Goal: Task Accomplishment & Management: Manage account settings

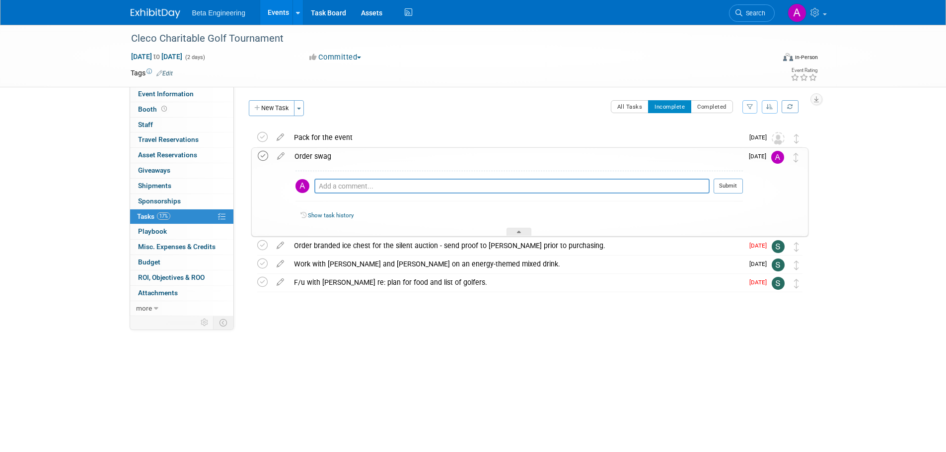
click at [258, 157] on icon at bounding box center [263, 156] width 10 height 10
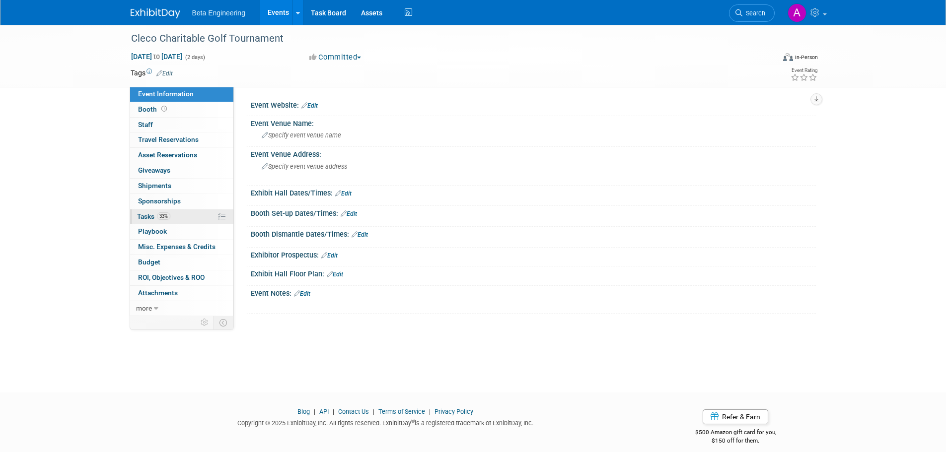
click at [145, 219] on span "Tasks 33%" at bounding box center [153, 217] width 33 height 8
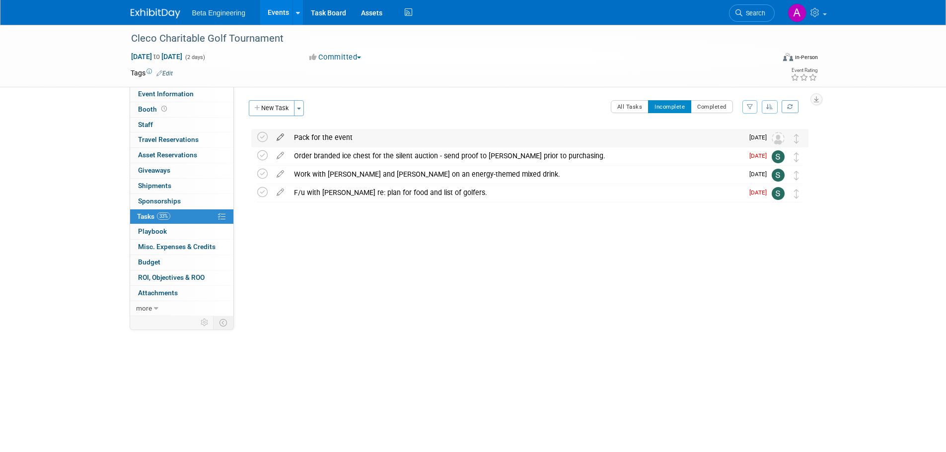
click at [275, 138] on icon at bounding box center [280, 135] width 17 height 12
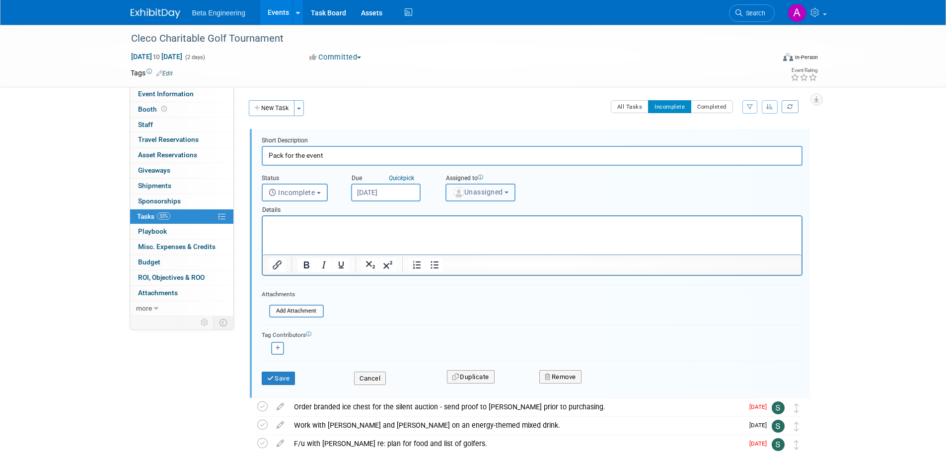
click at [478, 195] on span "Unassigned" at bounding box center [477, 192] width 51 height 8
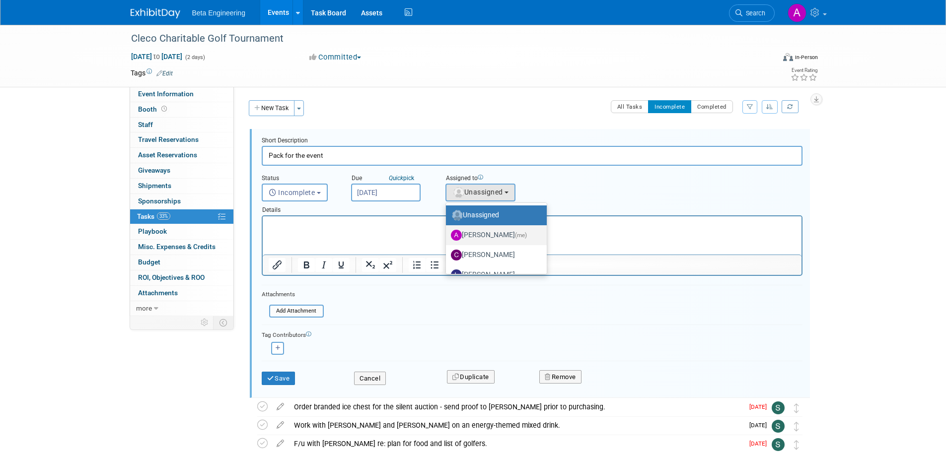
drag, startPoint x: 482, startPoint y: 231, endPoint x: 200, endPoint y: 27, distance: 348.0
click at [482, 231] on label "Anne Mertens (me)" at bounding box center [494, 235] width 86 height 16
click at [447, 231] on input "Anne Mertens (me)" at bounding box center [444, 234] width 6 height 6
select select "6ff3d987-10bc-4a7b-8953-bf24971659f4"
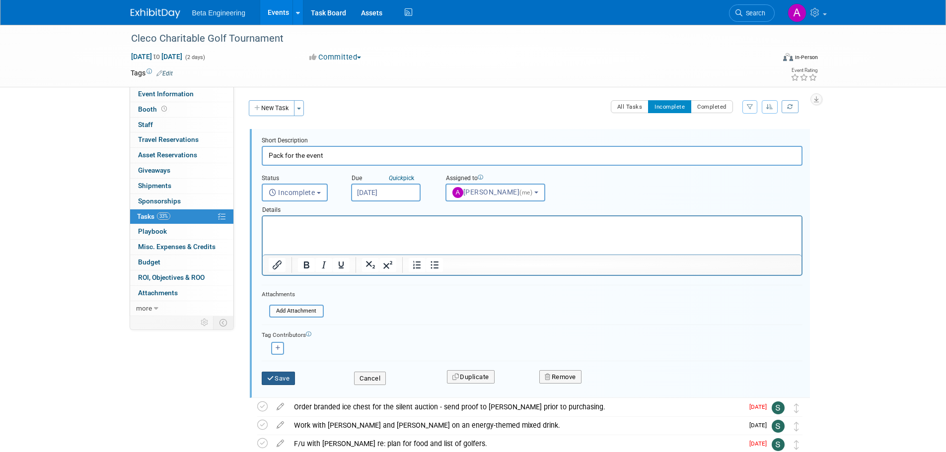
click at [290, 380] on button "Save" at bounding box center [279, 379] width 34 height 14
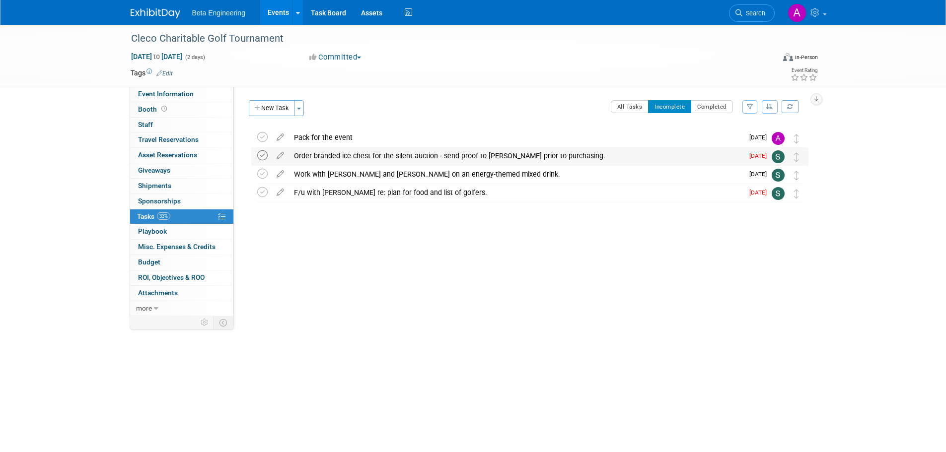
click at [263, 155] on icon at bounding box center [262, 155] width 10 height 10
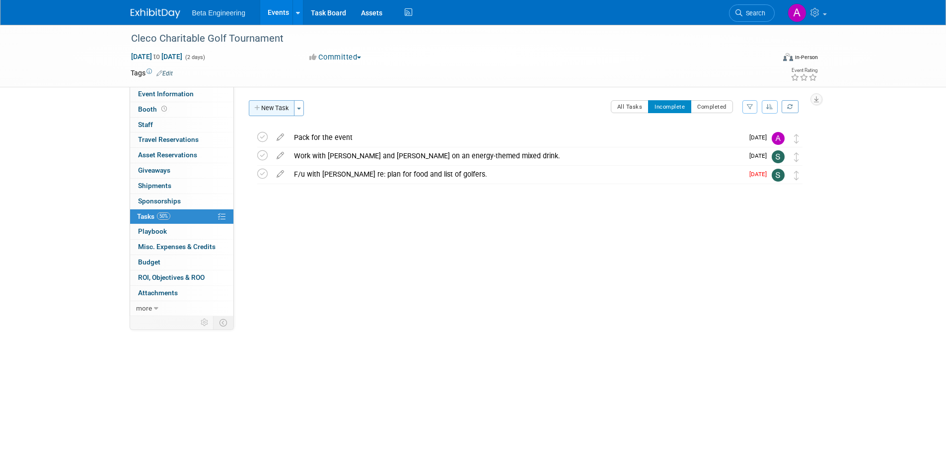
click at [280, 109] on button "New Task" at bounding box center [272, 108] width 46 height 16
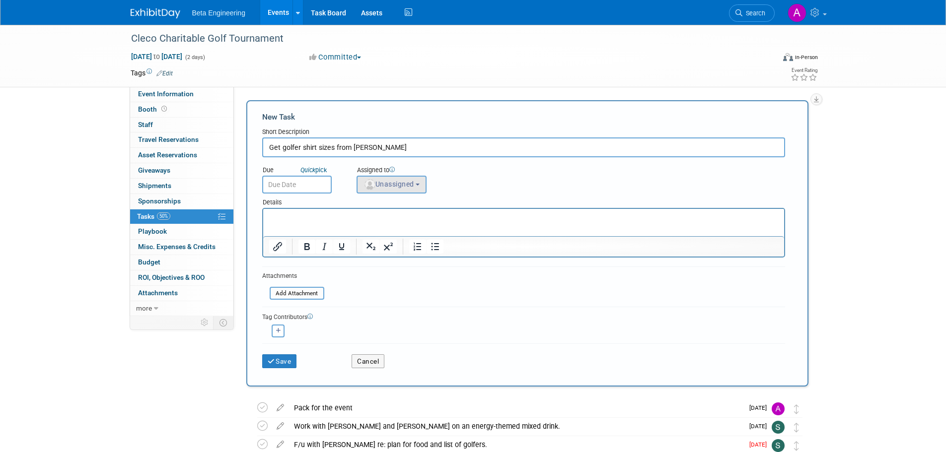
type input "Get golfer shirt sizes from Logan"
click at [383, 186] on span "Unassigned" at bounding box center [388, 184] width 51 height 8
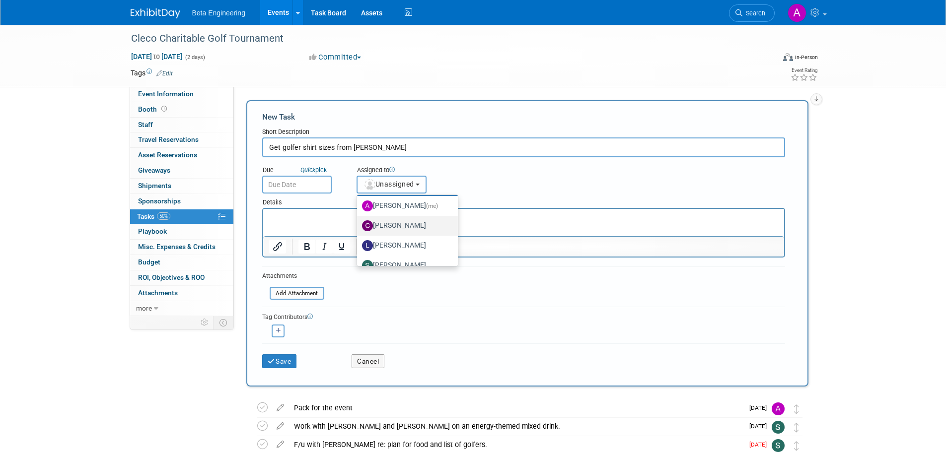
scroll to position [33, 0]
click at [395, 250] on label "[PERSON_NAME]" at bounding box center [405, 254] width 86 height 16
click at [359, 250] on input "[PERSON_NAME]" at bounding box center [355, 252] width 6 height 6
select select "4040aecd-f001-4306-8e56-2d2b13bd5b2f"
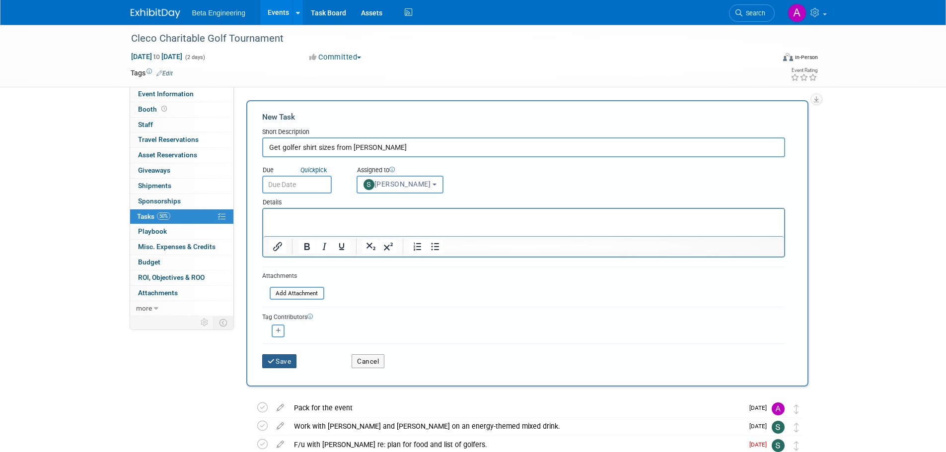
click at [285, 359] on button "Save" at bounding box center [279, 362] width 35 height 14
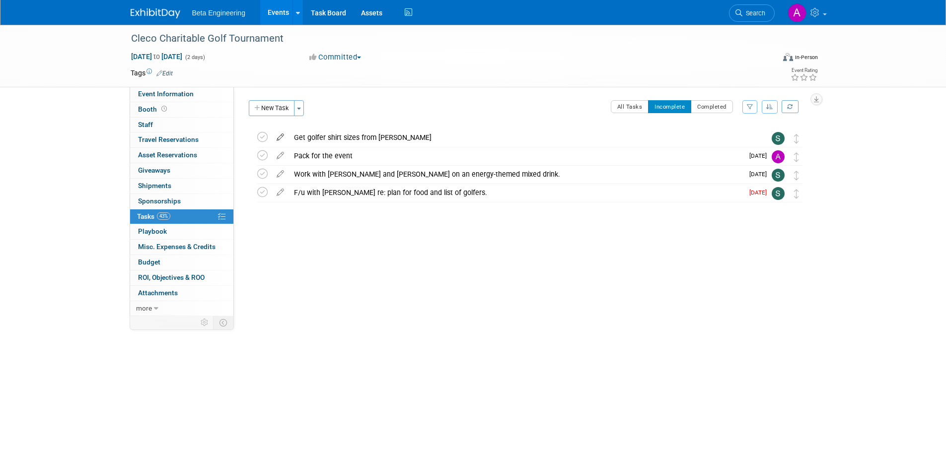
click at [283, 137] on icon at bounding box center [280, 135] width 17 height 12
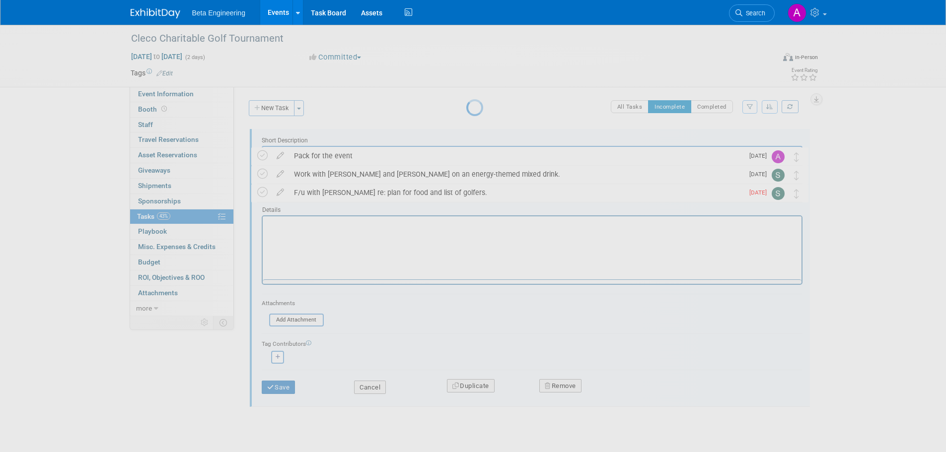
scroll to position [0, 0]
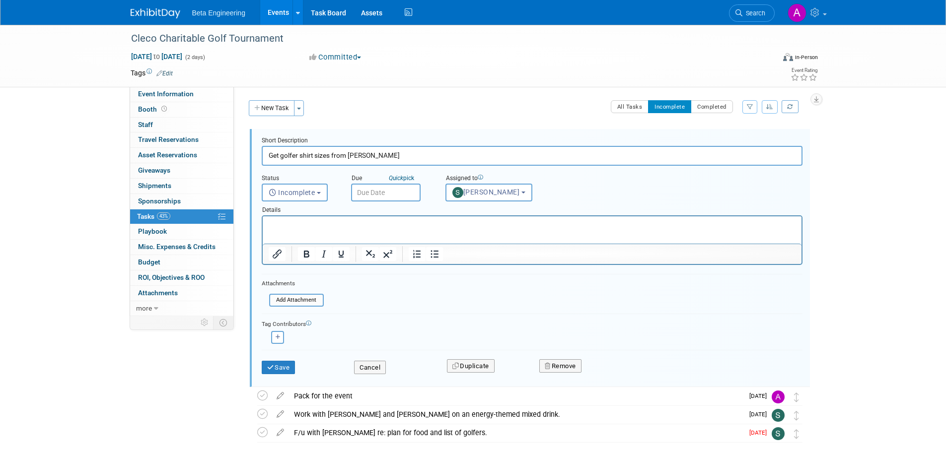
click at [394, 195] on body "Beta Engineering Events Add Event Bulk Upload Events Shareable Event Boards Rec…" at bounding box center [473, 226] width 946 height 452
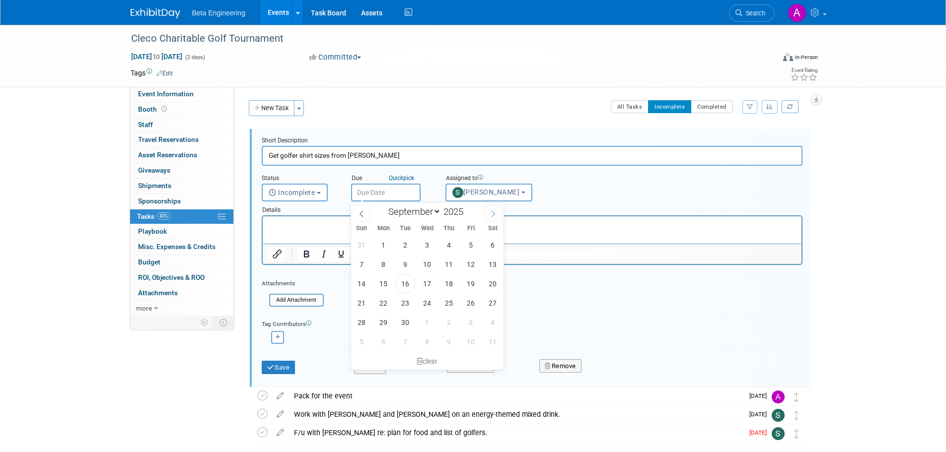
click at [496, 214] on icon at bounding box center [493, 214] width 7 height 7
select select "9"
click at [429, 244] on span "1" at bounding box center [427, 244] width 19 height 19
type input "Oct 1, 2025"
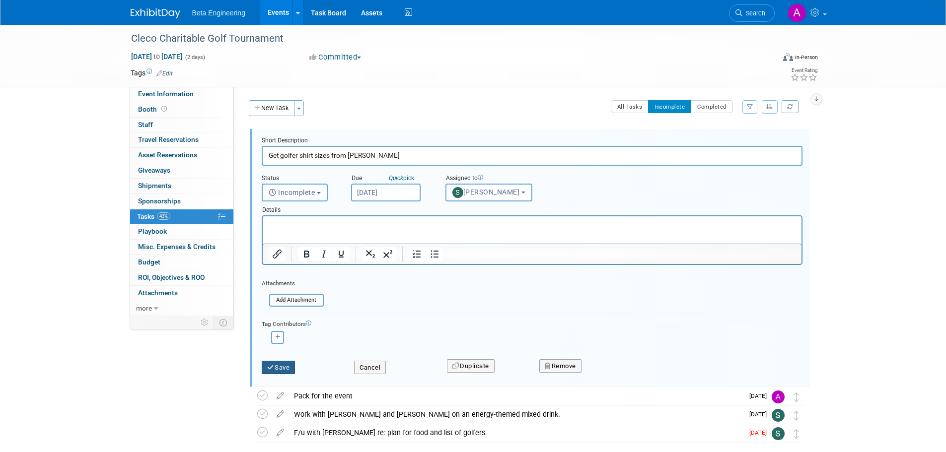
click at [295, 366] on button "Save" at bounding box center [279, 368] width 34 height 14
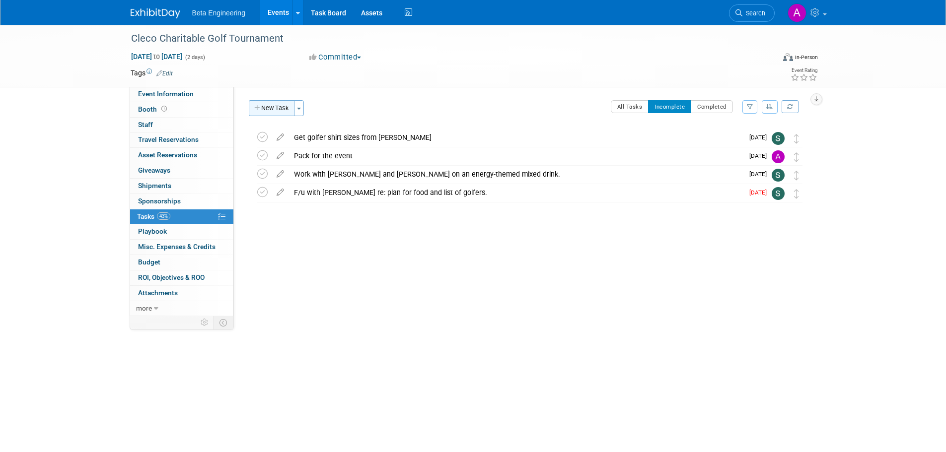
click at [271, 108] on button "New Task" at bounding box center [272, 108] width 46 height 16
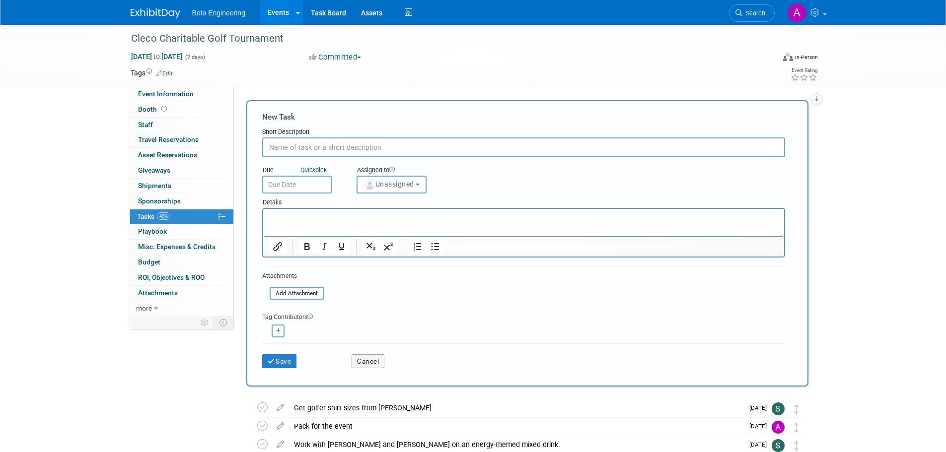
type input "I"
type input "p"
type input "Order/gather polos for golf teams"
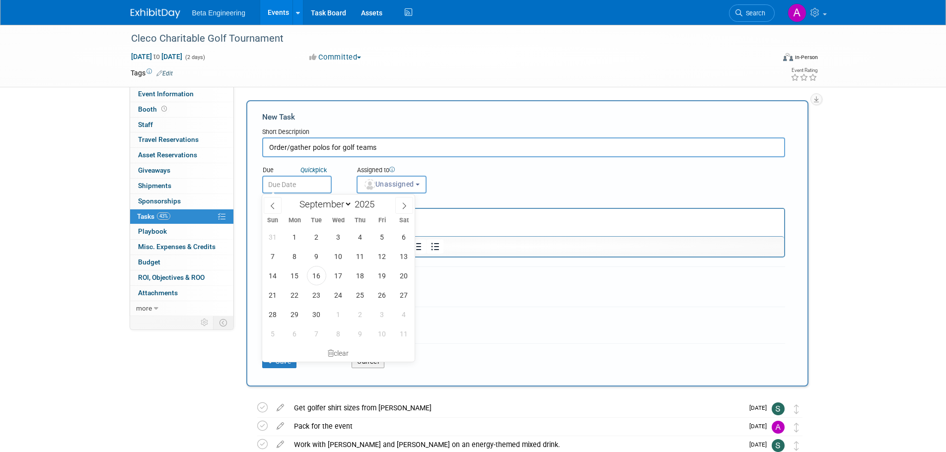
click at [293, 190] on input "text" at bounding box center [297, 185] width 70 height 18
click at [404, 199] on span at bounding box center [404, 205] width 18 height 17
select select "9"
click at [339, 239] on span "1" at bounding box center [338, 236] width 19 height 19
type input "Oct 1, 2025"
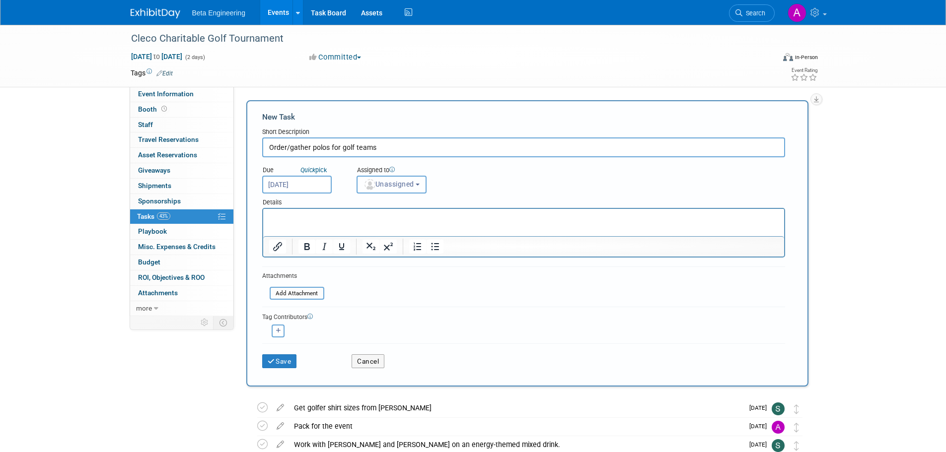
click at [391, 184] on span "Unassigned" at bounding box center [388, 184] width 51 height 8
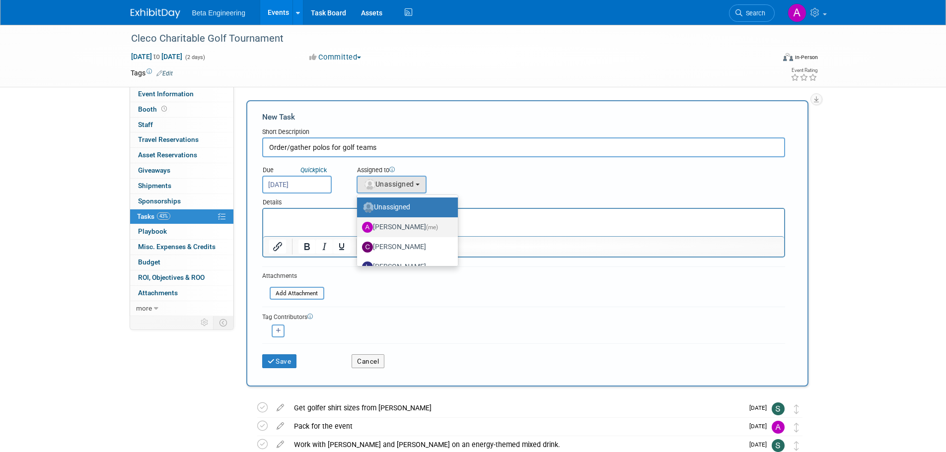
click at [389, 223] on label "Anne Mertens (me)" at bounding box center [405, 227] width 86 height 16
click at [359, 223] on input "Anne Mertens (me)" at bounding box center [355, 226] width 6 height 6
select select "6ff3d987-10bc-4a7b-8953-bf24971659f4"
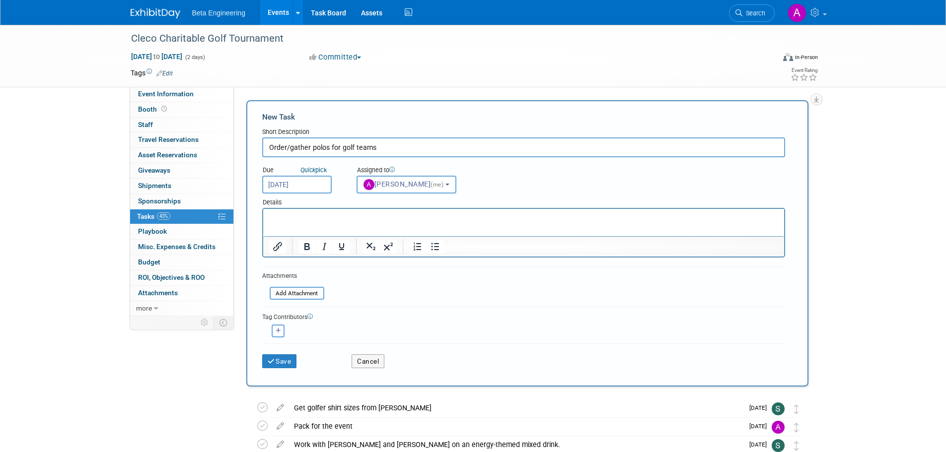
click at [317, 189] on input "Oct 1, 2025" at bounding box center [297, 185] width 70 height 18
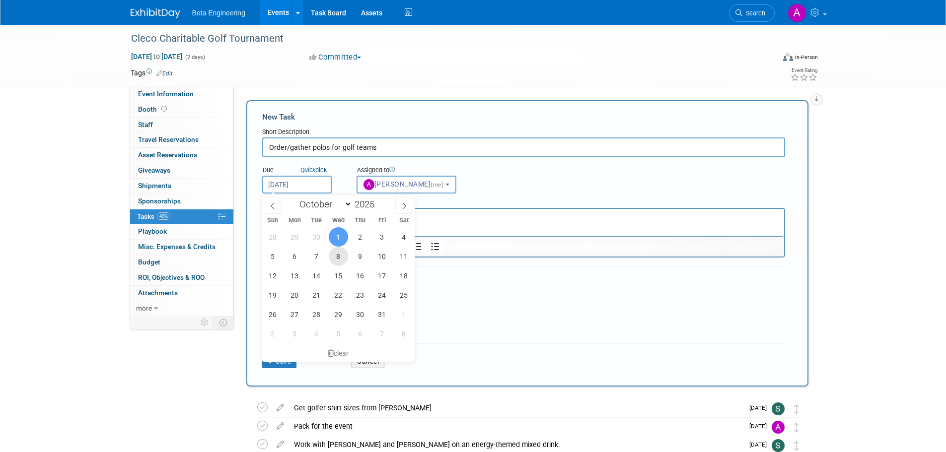
click at [337, 264] on span "8" at bounding box center [338, 256] width 19 height 19
type input "Oct 8, 2025"
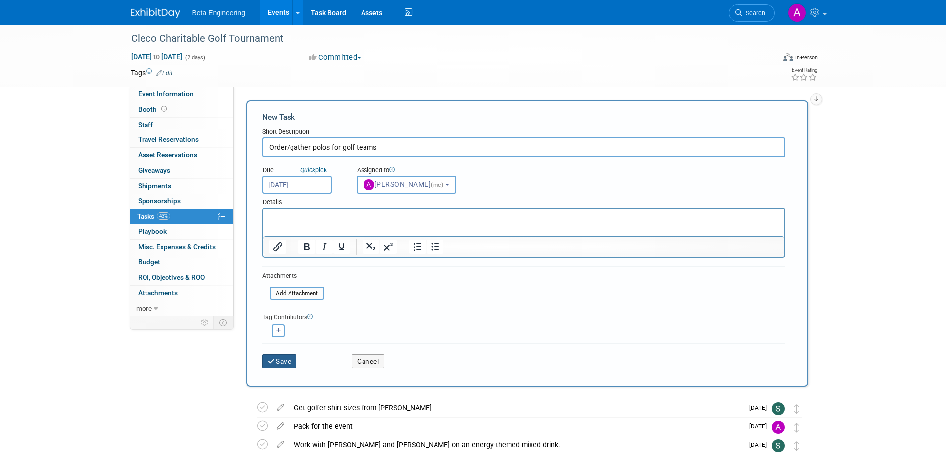
click at [292, 365] on button "Save" at bounding box center [279, 362] width 35 height 14
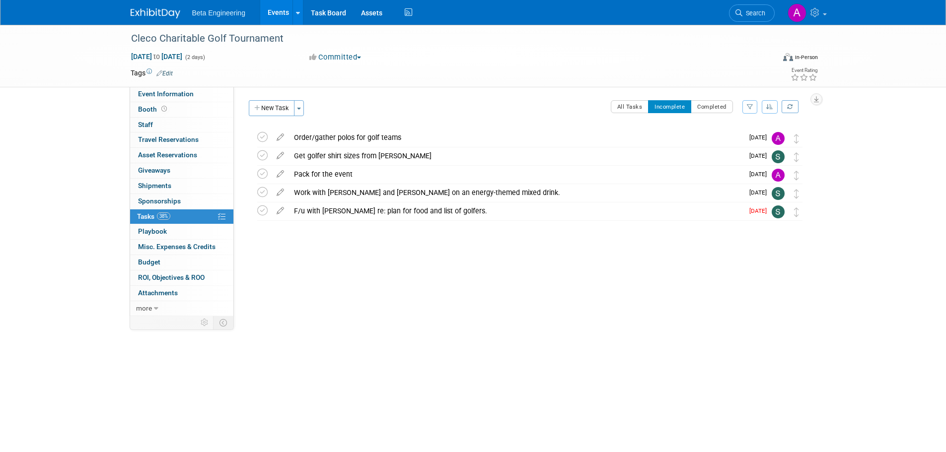
click at [280, 15] on link "Events" at bounding box center [278, 12] width 36 height 25
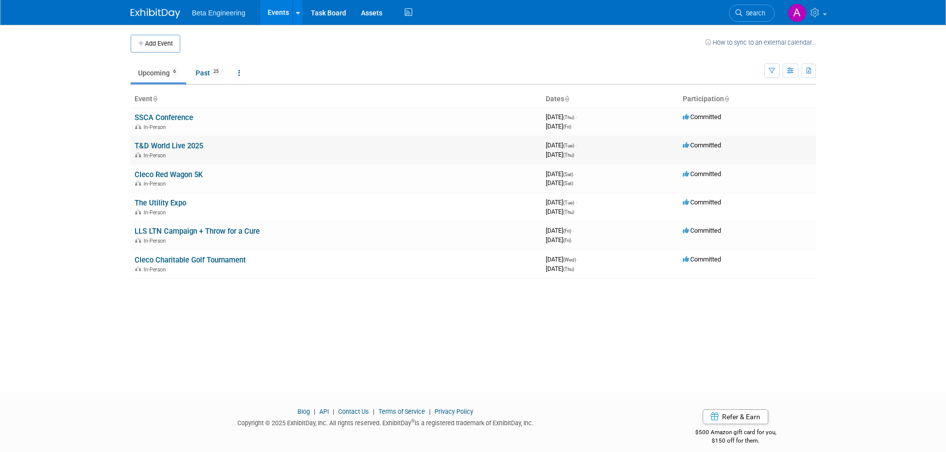
click at [156, 146] on link "T&D World Live 2025" at bounding box center [169, 146] width 69 height 9
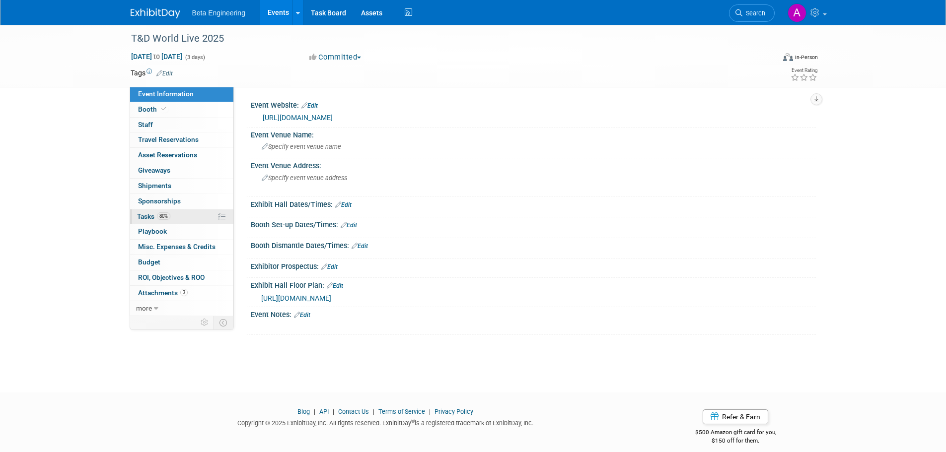
click at [147, 216] on span "Tasks 80%" at bounding box center [153, 217] width 33 height 8
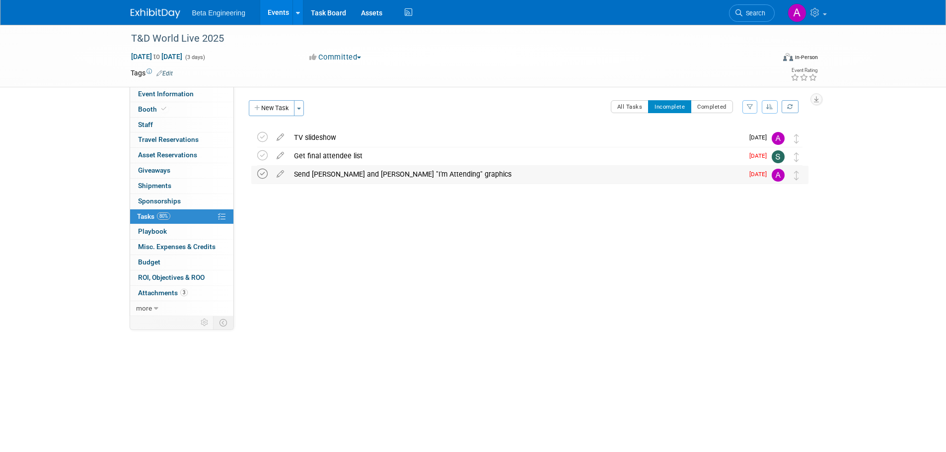
click at [264, 175] on icon at bounding box center [262, 174] width 10 height 10
click at [288, 13] on link "Events" at bounding box center [278, 12] width 36 height 25
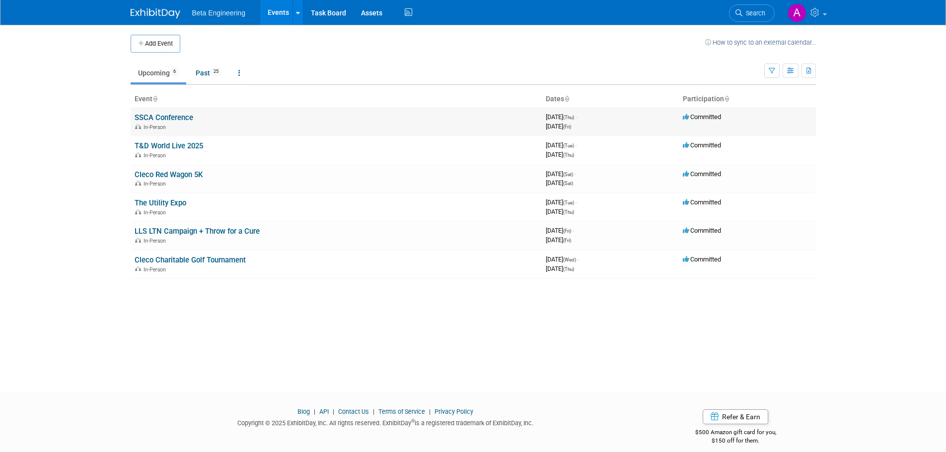
click at [156, 118] on link "SSCA Conference" at bounding box center [164, 117] width 59 height 9
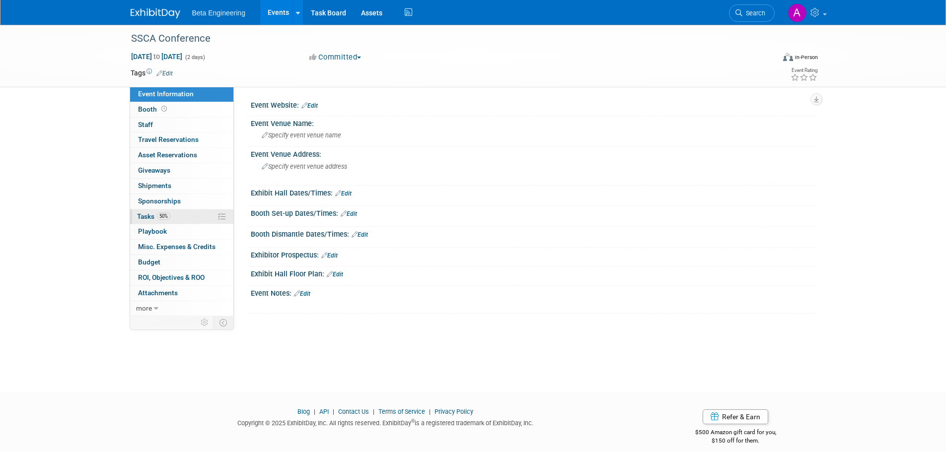
click at [155, 218] on span "Tasks 50%" at bounding box center [153, 217] width 33 height 8
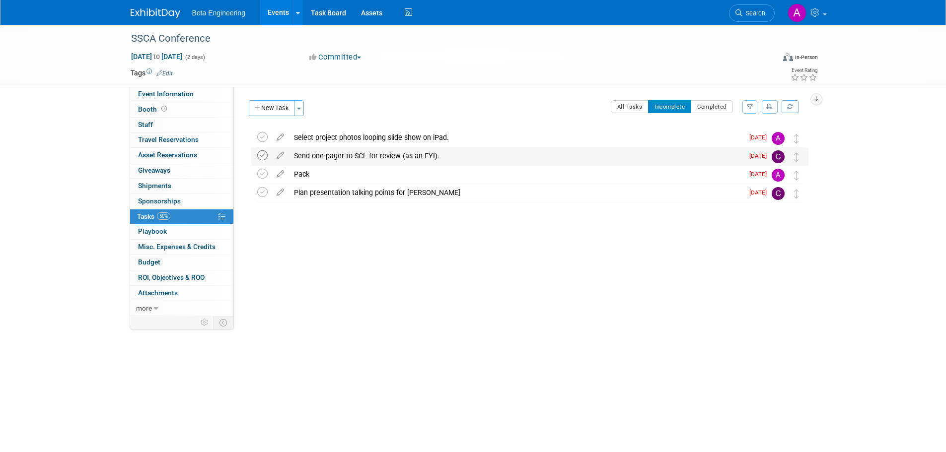
click at [265, 157] on icon at bounding box center [262, 155] width 10 height 10
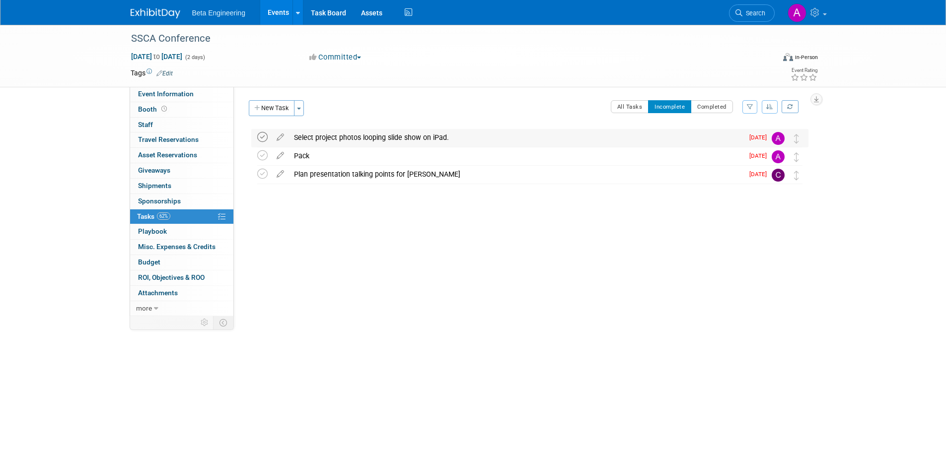
click at [259, 139] on icon at bounding box center [262, 137] width 10 height 10
